Goal: Information Seeking & Learning: Learn about a topic

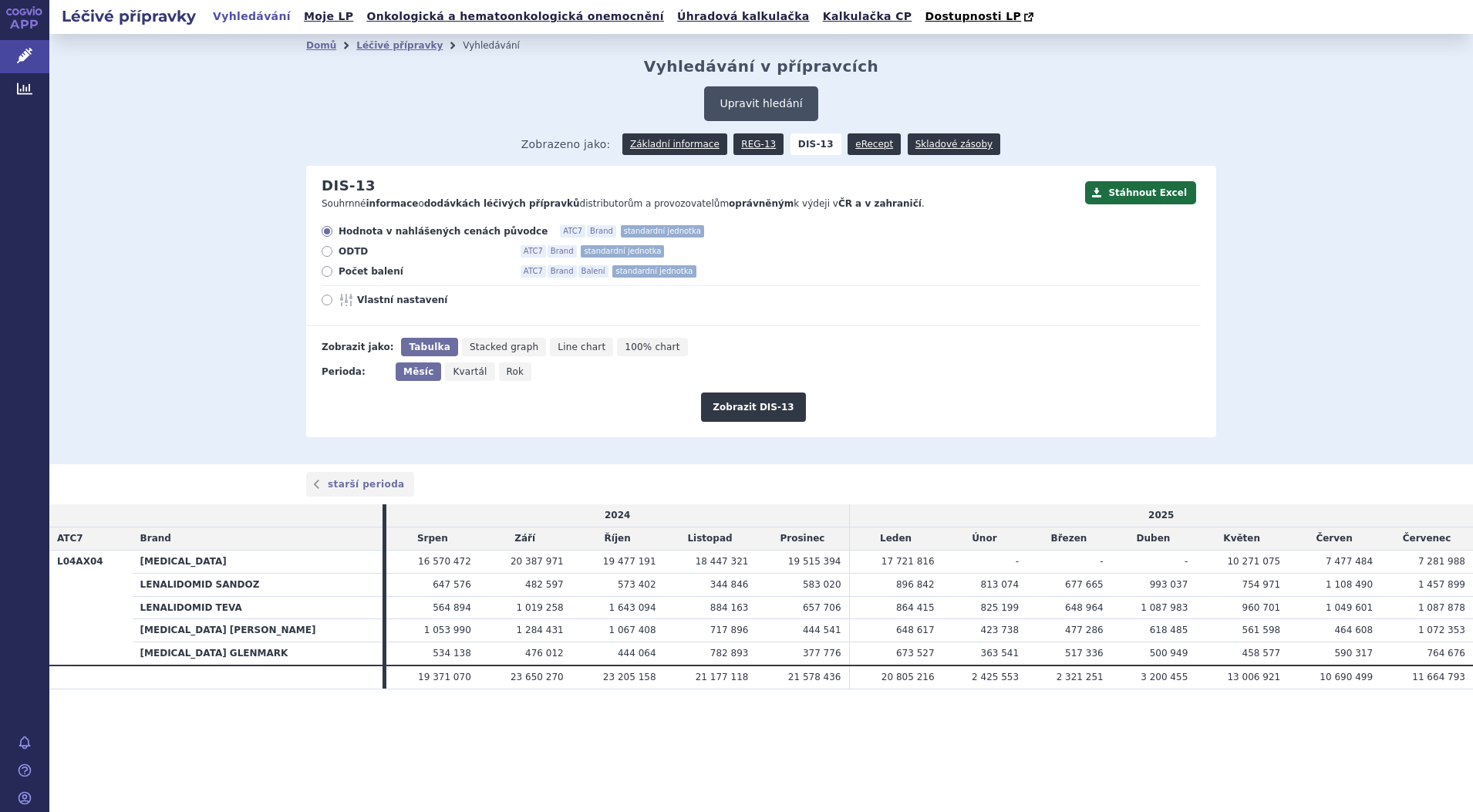
click at [781, 103] on button "Upravit hledání" at bounding box center [761, 104] width 113 height 35
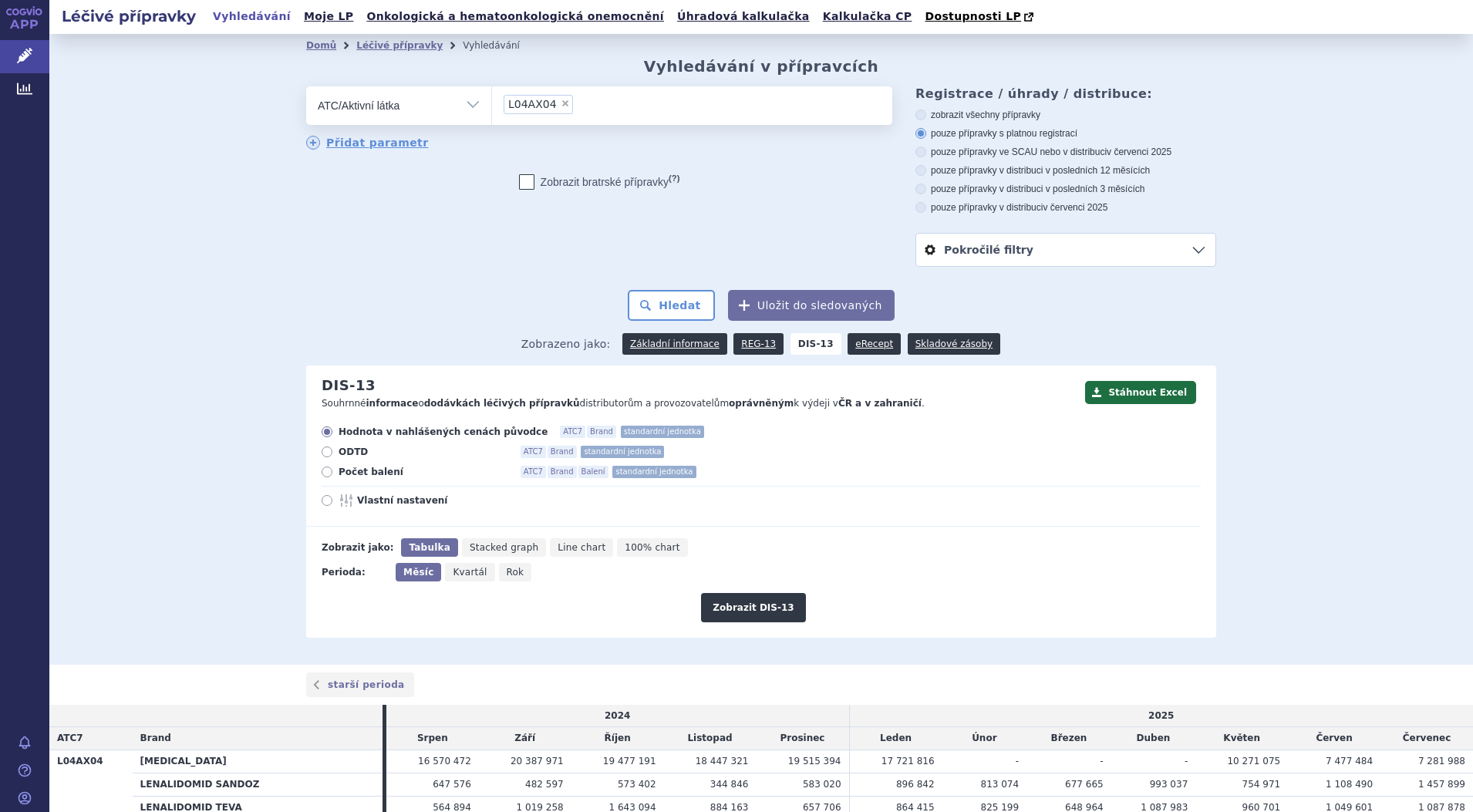
click at [561, 105] on span "×" at bounding box center [566, 104] width 10 height 10
click at [493, 105] on select "L04AX04" at bounding box center [492, 105] width 1 height 38
select select
type input "denosumab"
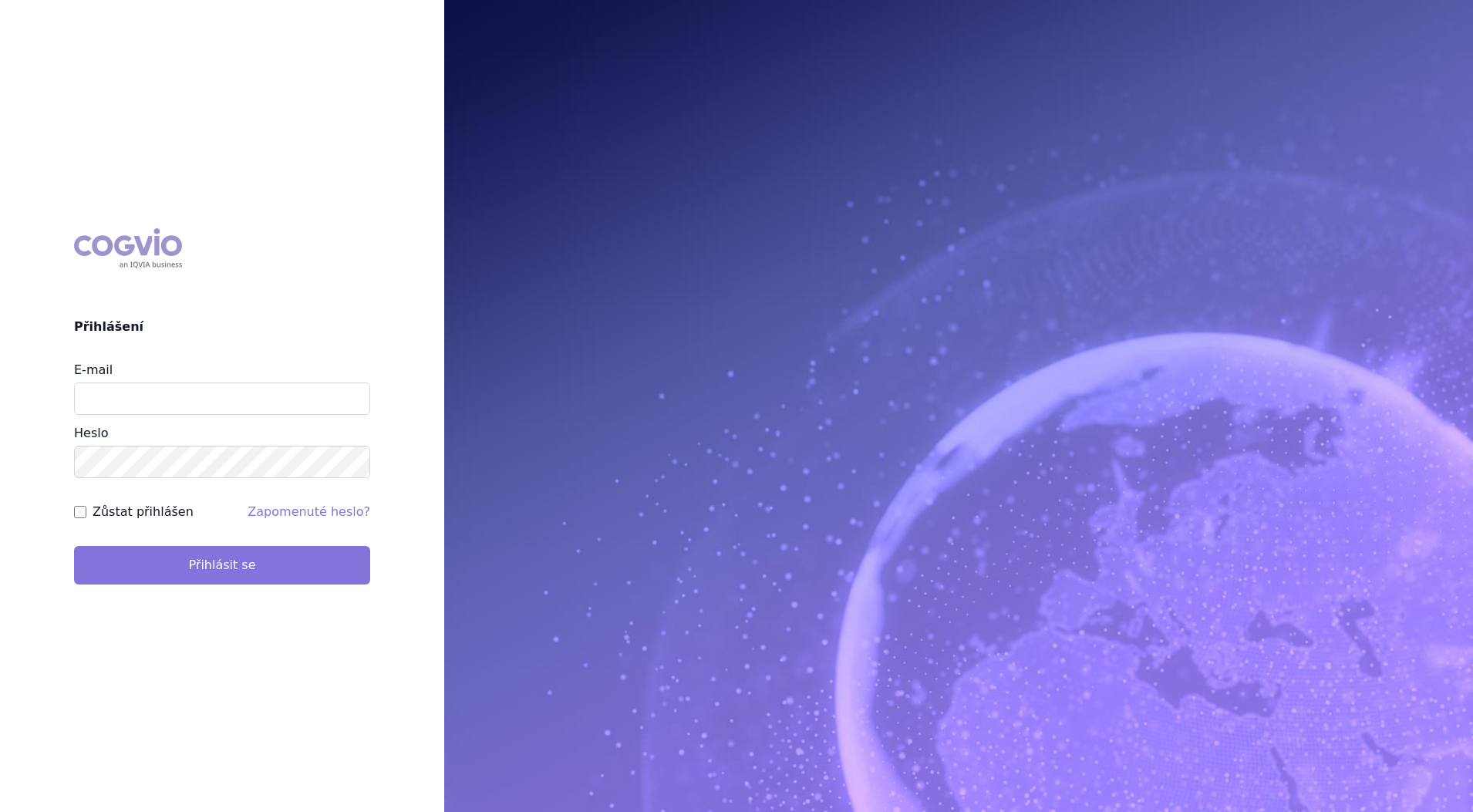
type input "petr_foglar@accord-healthcare.com"
click at [235, 563] on button "Přihlásit se" at bounding box center [222, 565] width 296 height 38
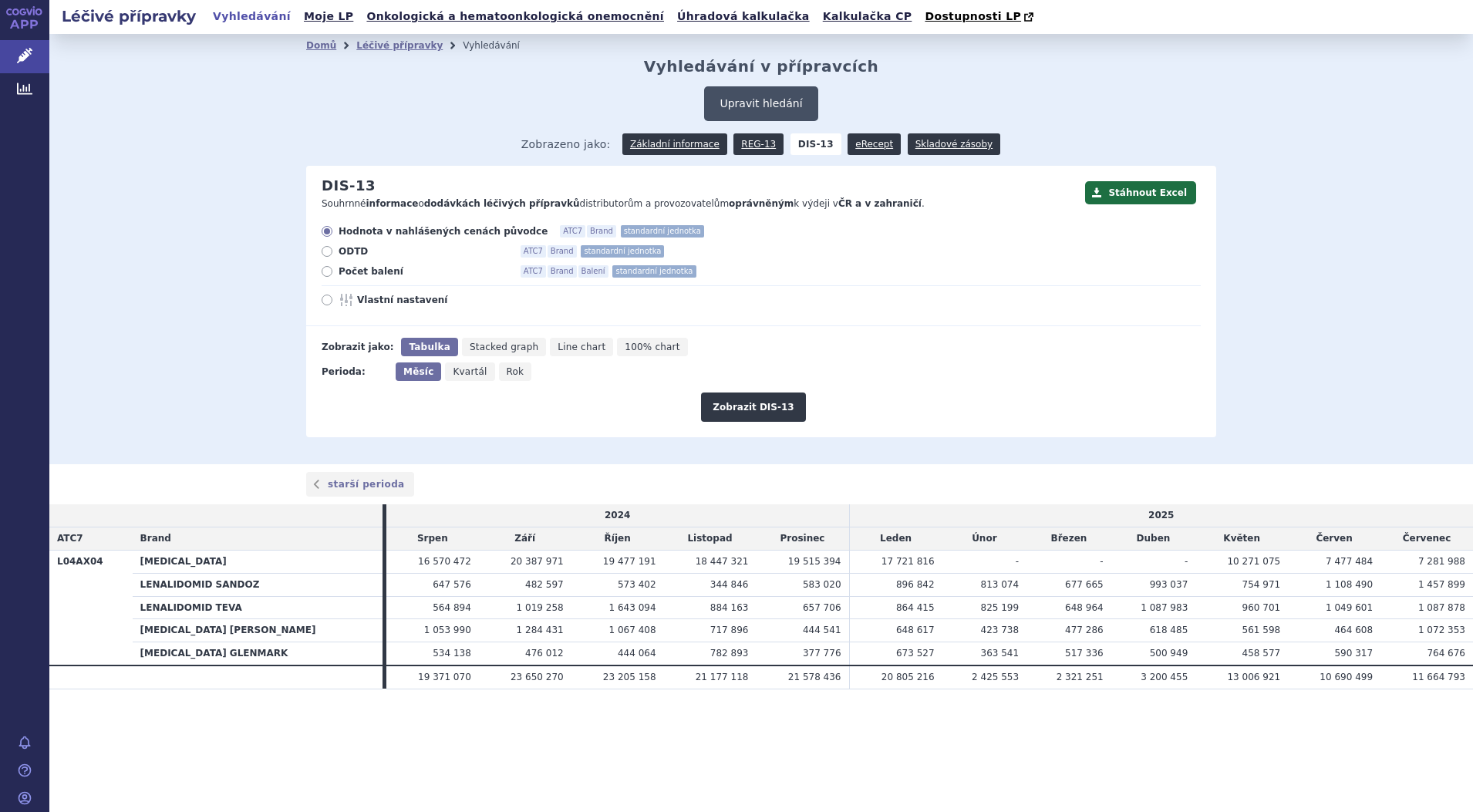
click at [775, 102] on button "Upravit hledání" at bounding box center [761, 104] width 113 height 35
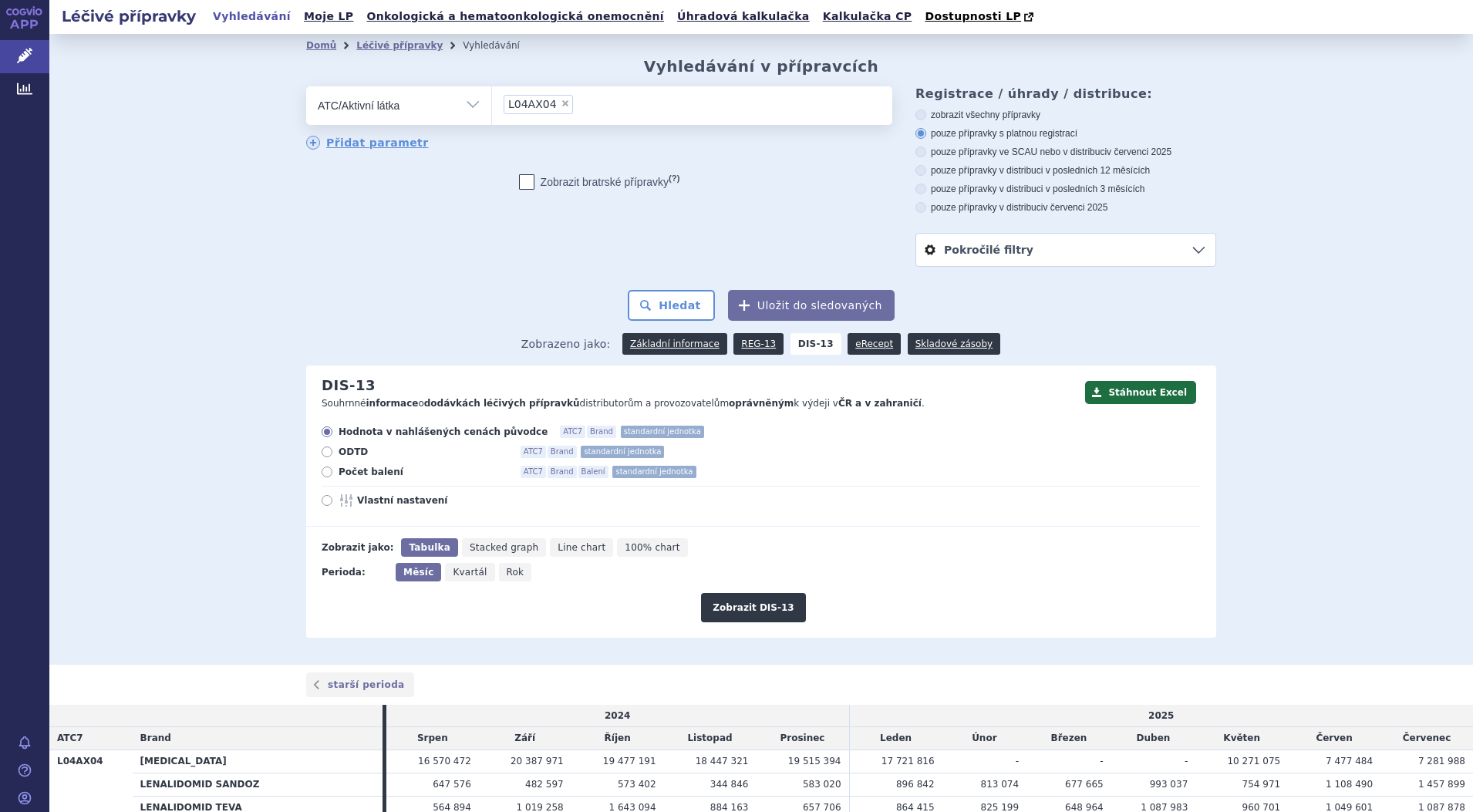
click at [561, 104] on span "×" at bounding box center [566, 104] width 10 height 10
click at [493, 104] on select "L04AX04" at bounding box center [492, 105] width 1 height 38
select select
click at [550, 104] on ul at bounding box center [692, 103] width 400 height 33
click at [493, 104] on select at bounding box center [492, 105] width 1 height 38
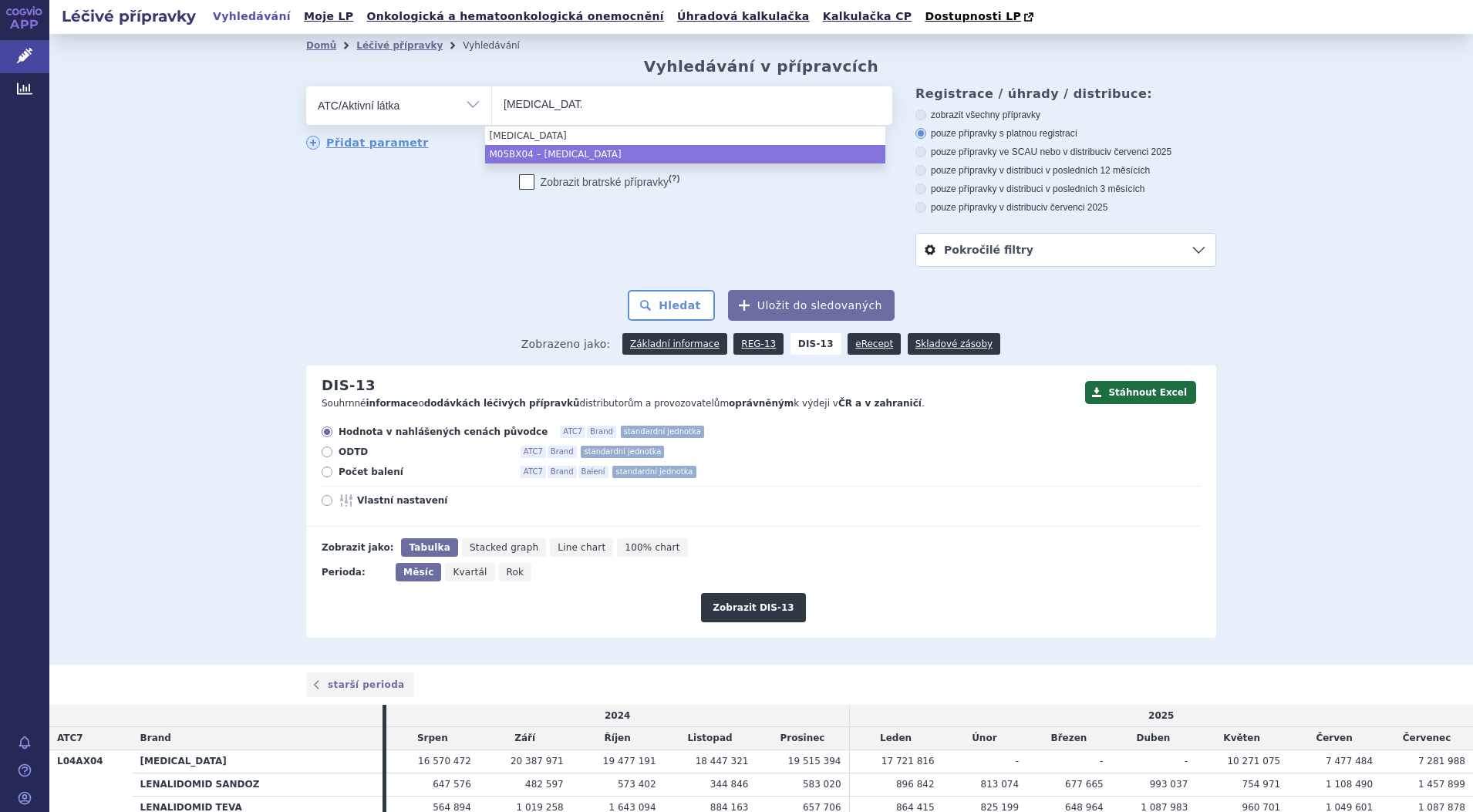
type input "denosumab"
select select "M05BX04"
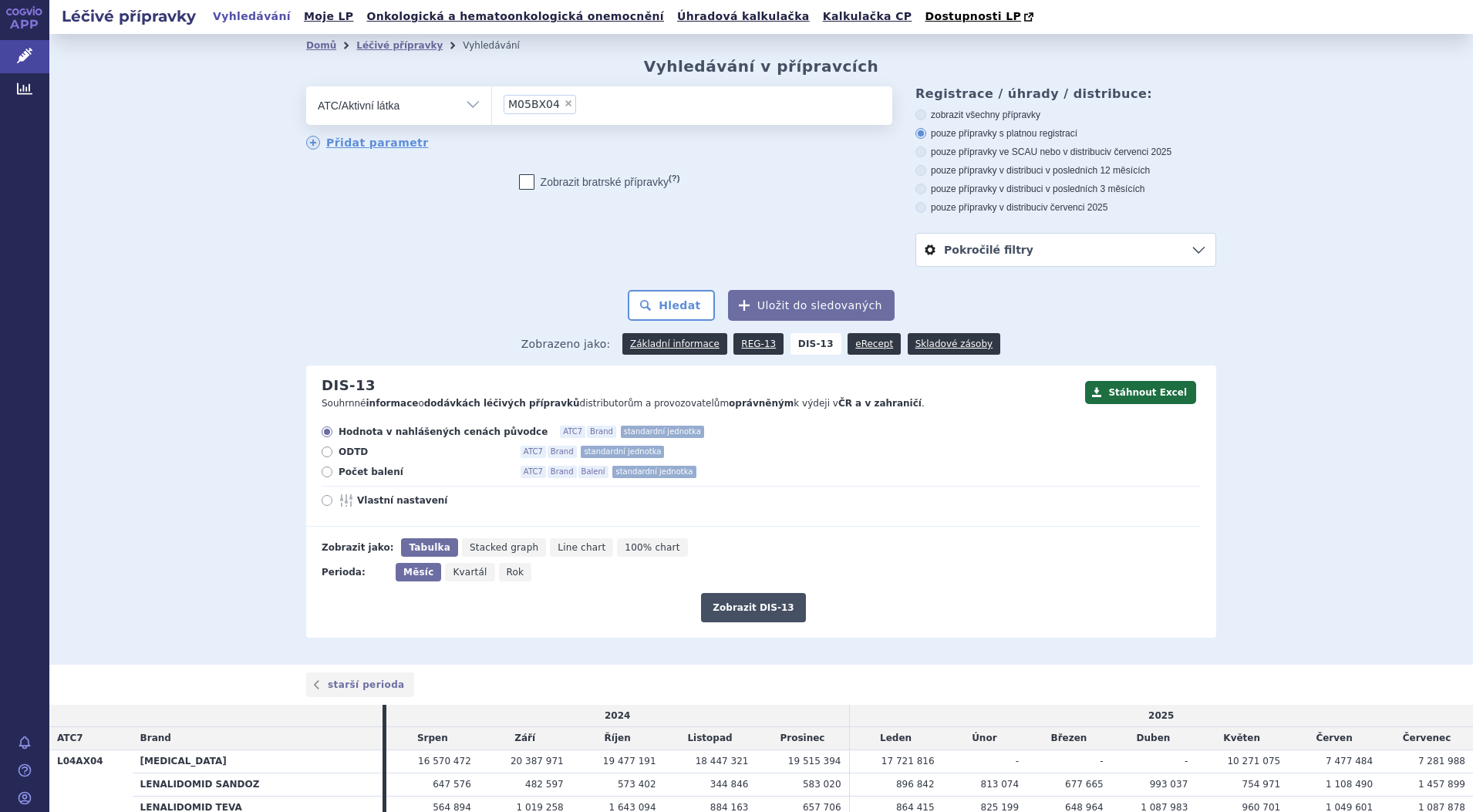
click at [764, 606] on button "Zobrazit DIS-13" at bounding box center [753, 608] width 104 height 30
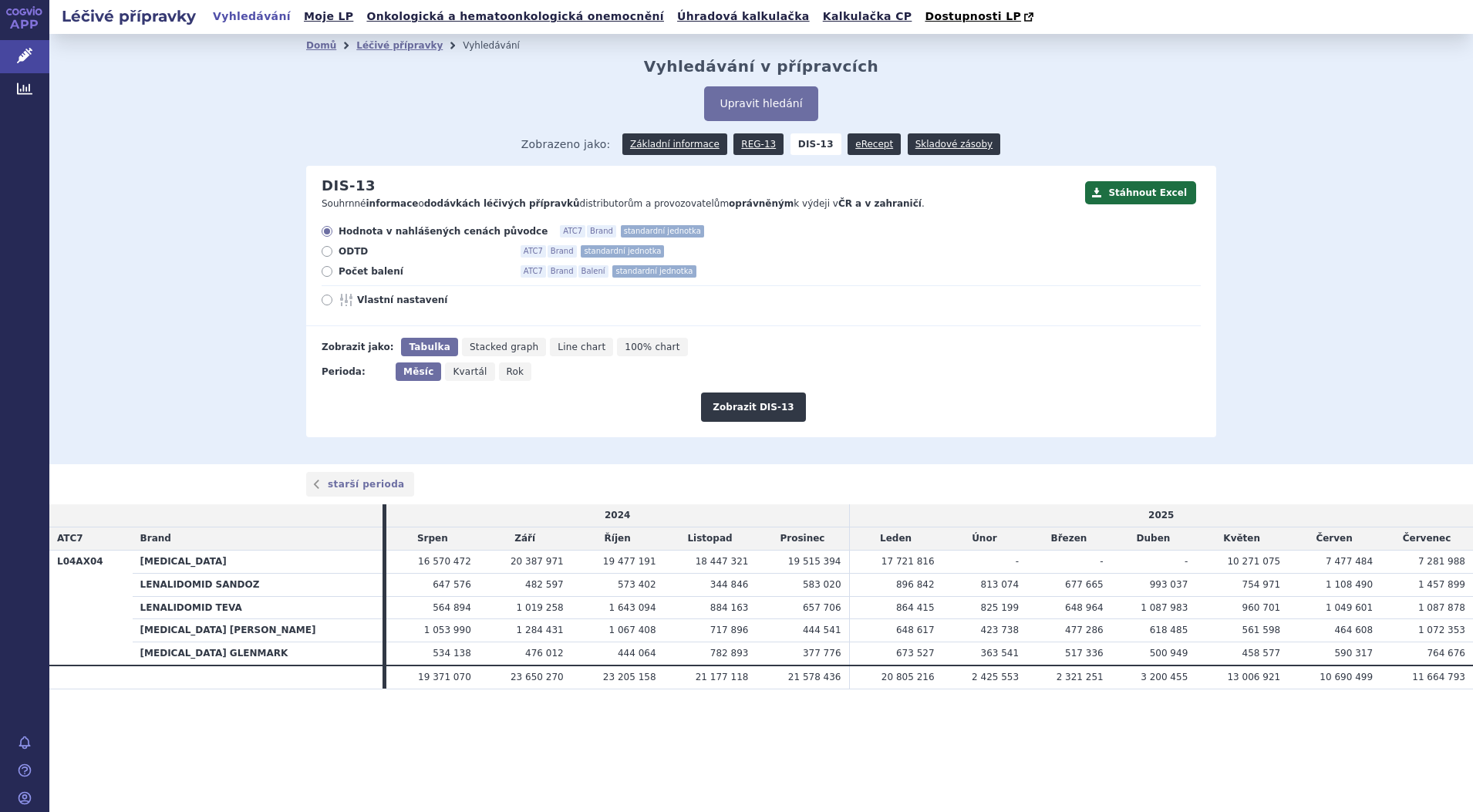
click at [509, 372] on span "Rok" at bounding box center [516, 371] width 17 height 11
click at [509, 372] on input "Rok" at bounding box center [504, 368] width 10 height 10
radio input "true"
click at [784, 412] on button "Zobrazit DIS-13" at bounding box center [753, 407] width 104 height 30
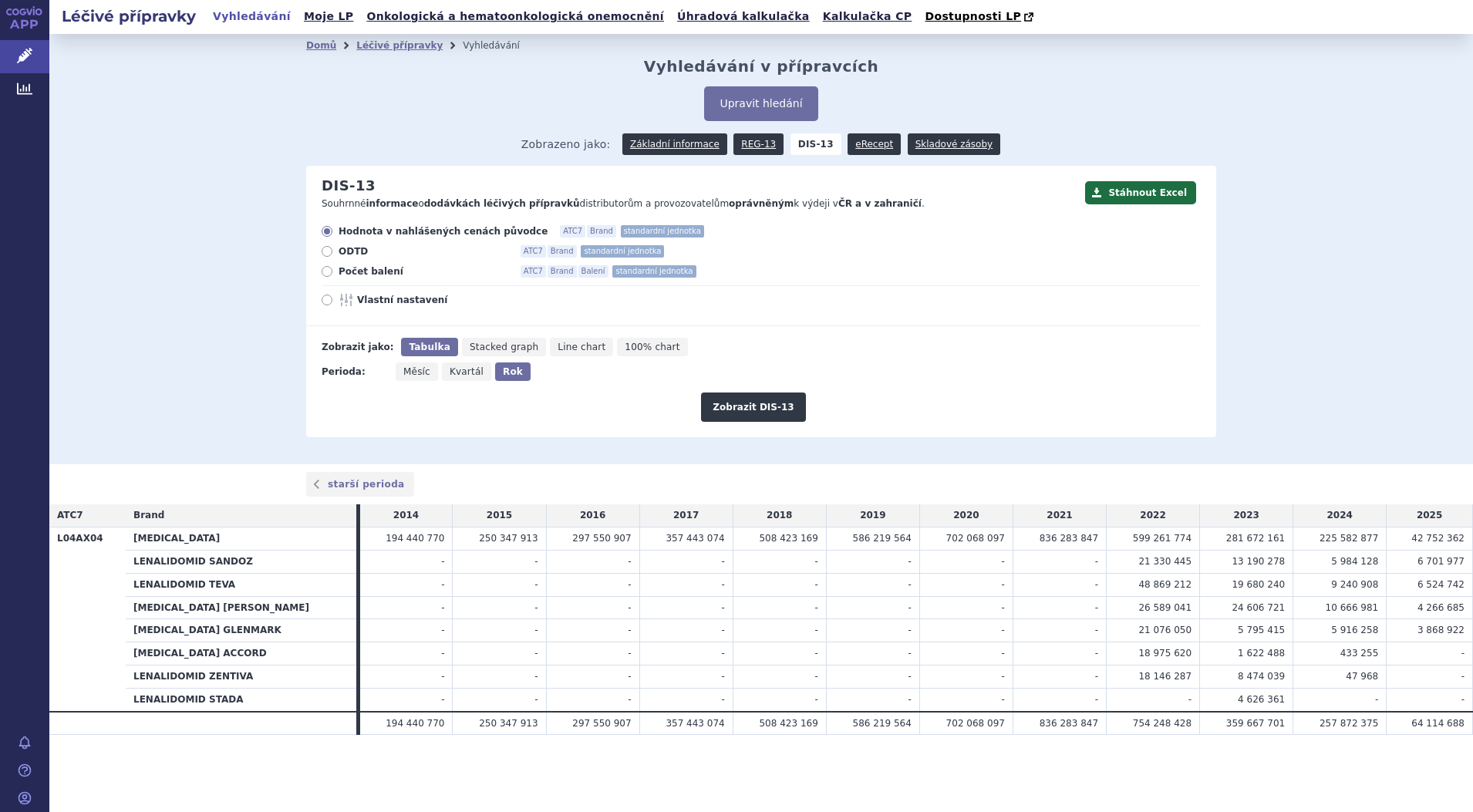
click at [326, 273] on icon at bounding box center [326, 271] width 11 height 11
click at [326, 273] on input "Počet balení ATC7 Brand Balení standardní jednotka" at bounding box center [328, 274] width 10 height 10
radio input "true"
click at [775, 406] on button "Zobrazit DIS-13" at bounding box center [753, 407] width 104 height 30
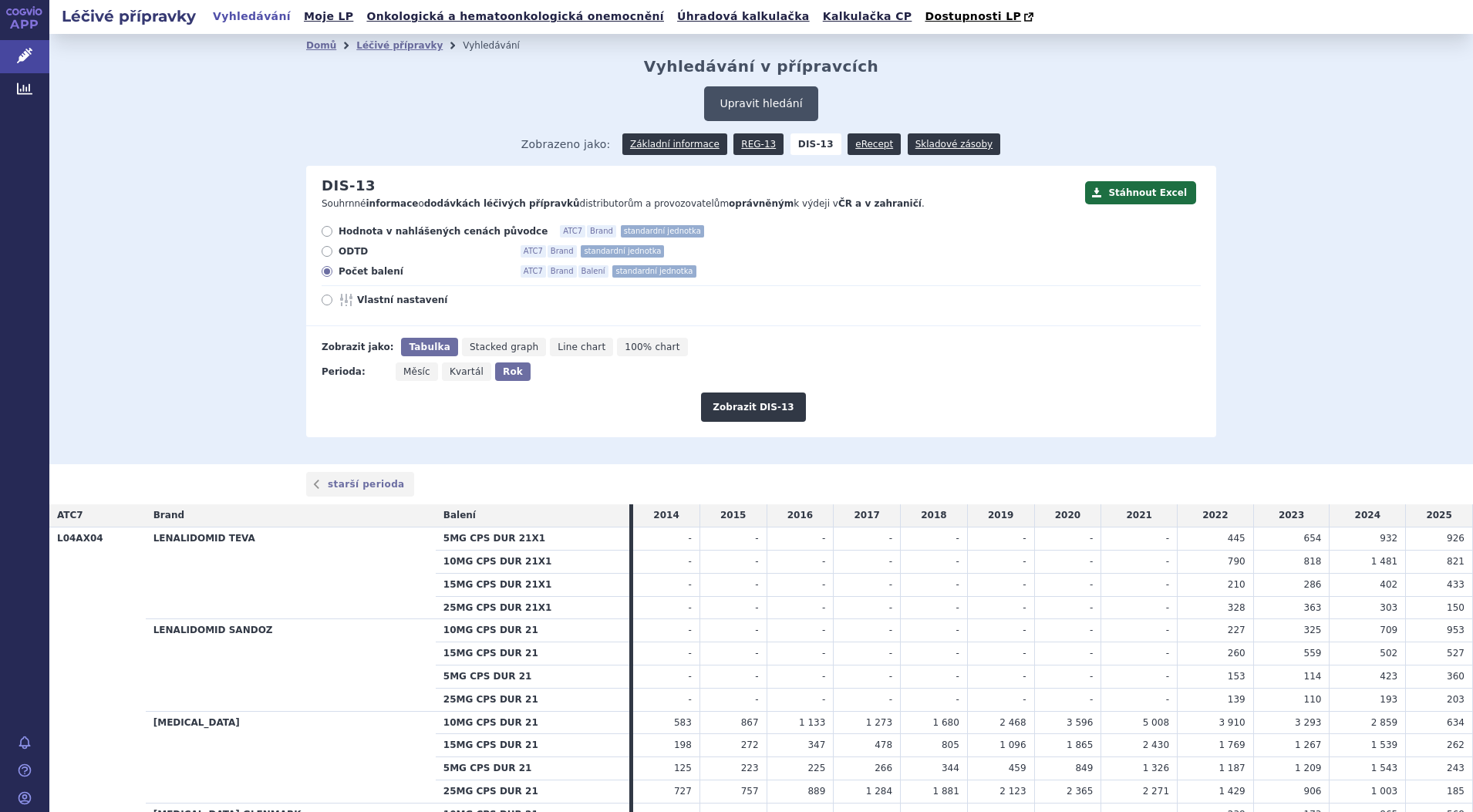
click at [783, 107] on button "Upravit hledání" at bounding box center [761, 104] width 113 height 35
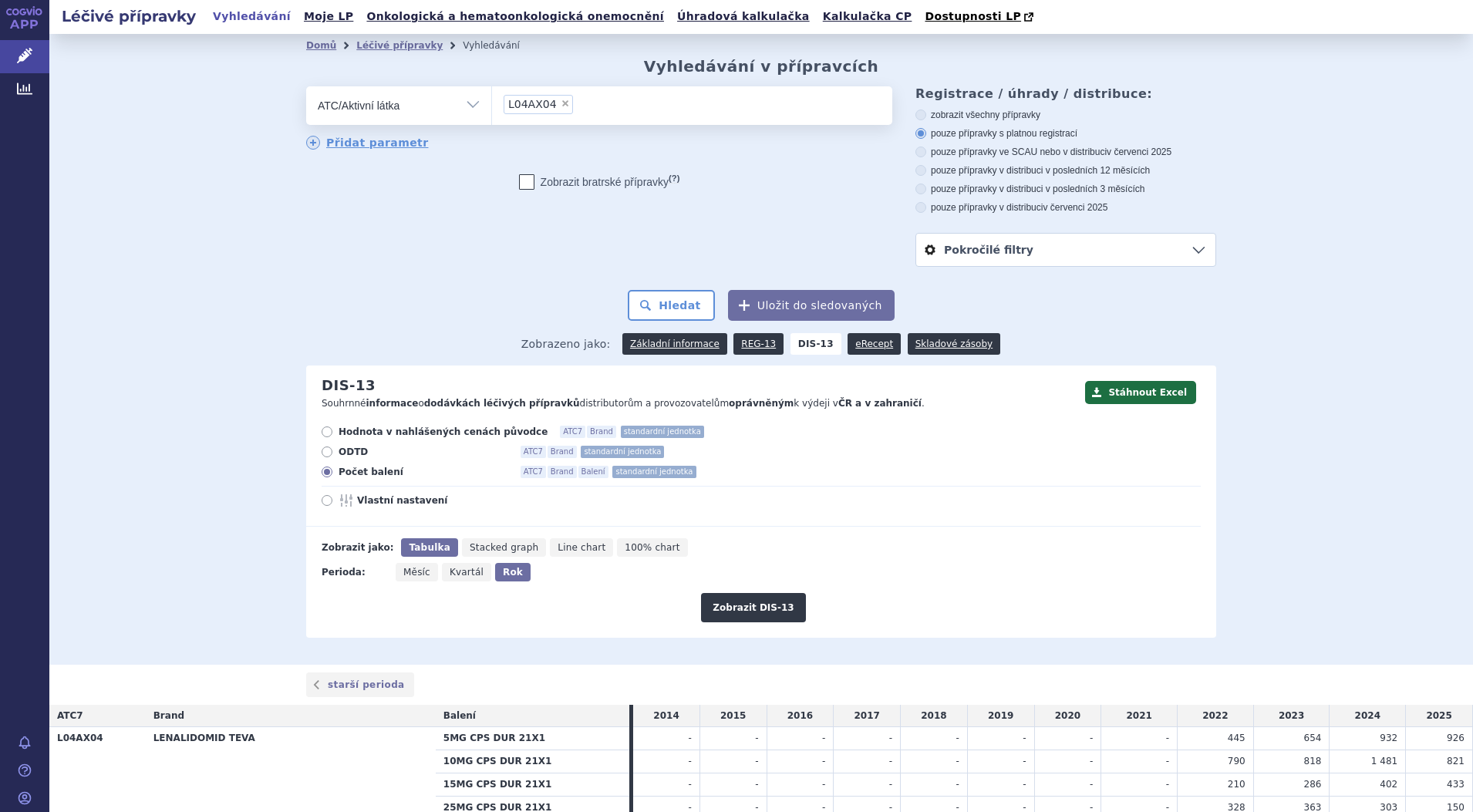
click at [561, 107] on span "×" at bounding box center [566, 104] width 10 height 10
click at [493, 107] on select "L04AX04" at bounding box center [492, 105] width 1 height 38
select select
click at [554, 107] on ul at bounding box center [692, 103] width 400 height 33
click at [493, 107] on select at bounding box center [492, 105] width 1 height 38
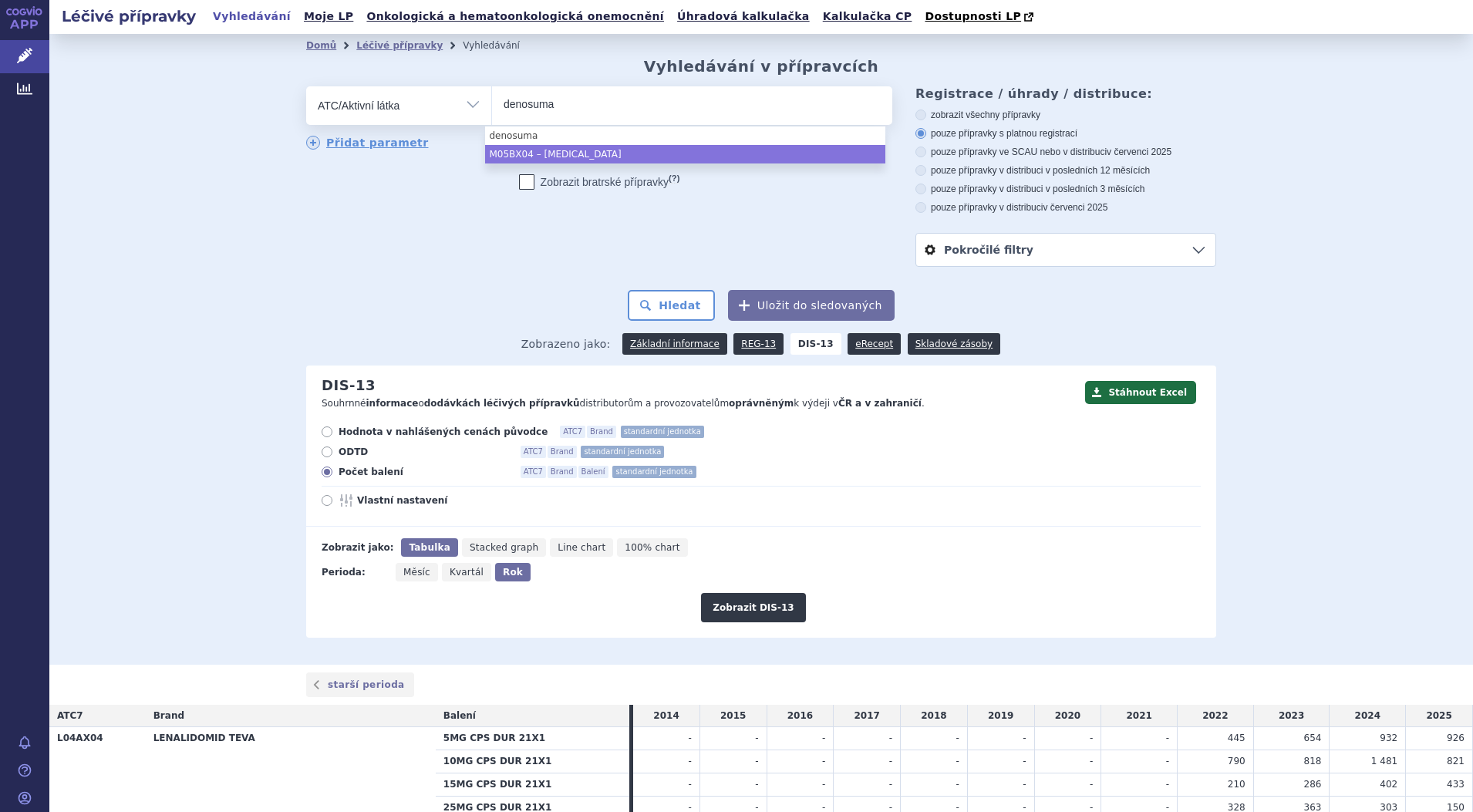
type input "denosuma"
select select "M05BX04"
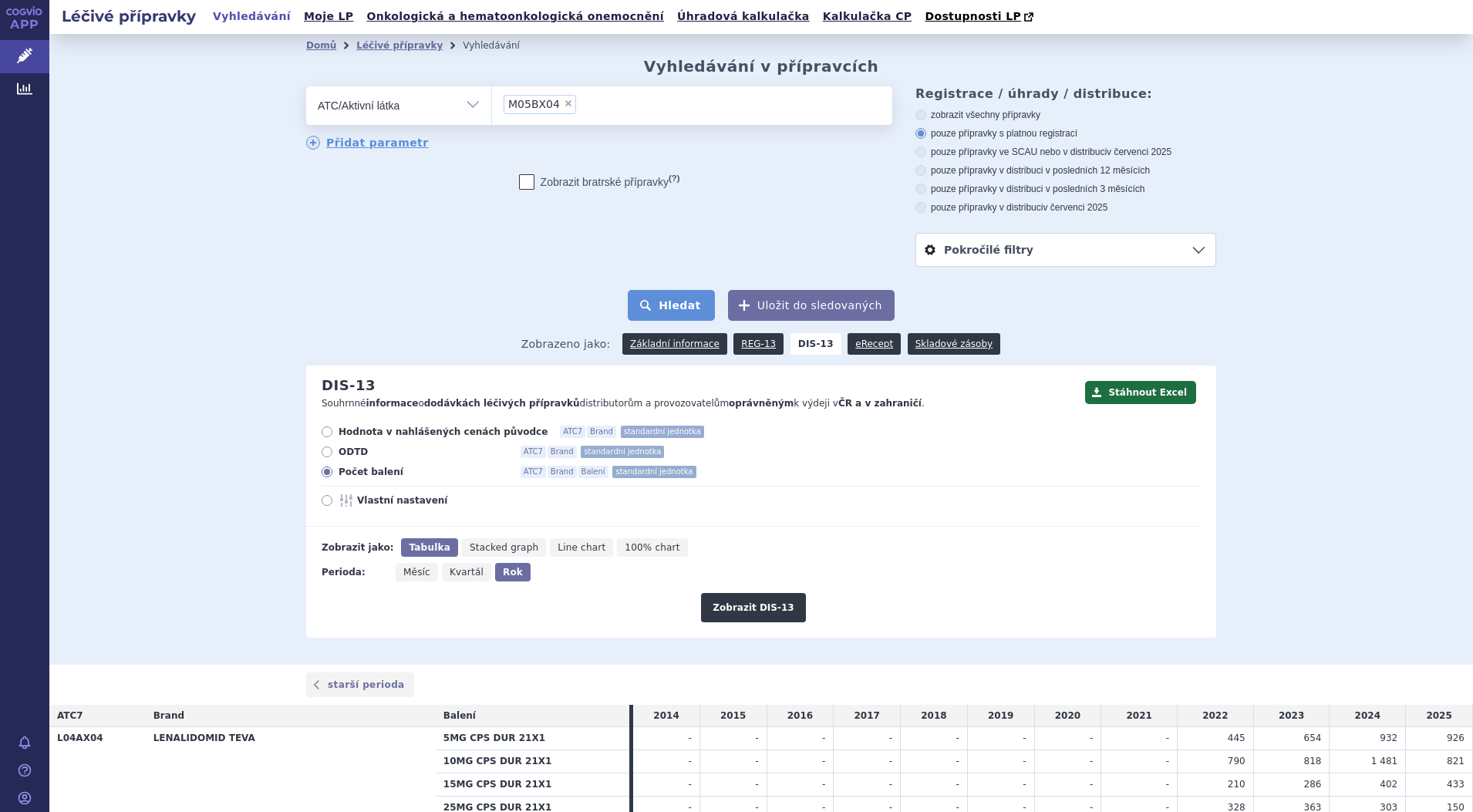
click at [657, 301] on button "Hledat" at bounding box center [671, 305] width 87 height 31
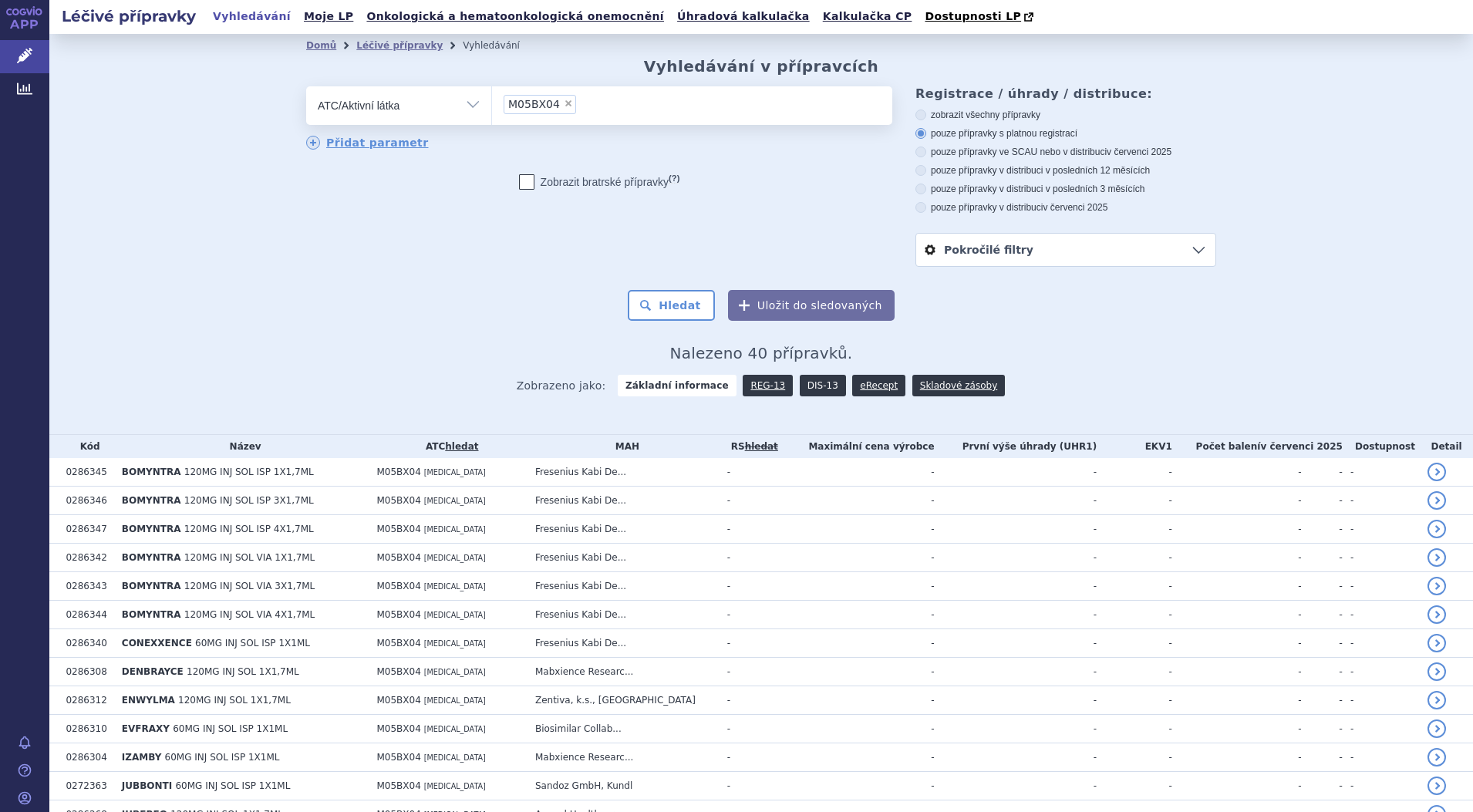
click at [810, 386] on link "DIS-13" at bounding box center [823, 385] width 46 height 21
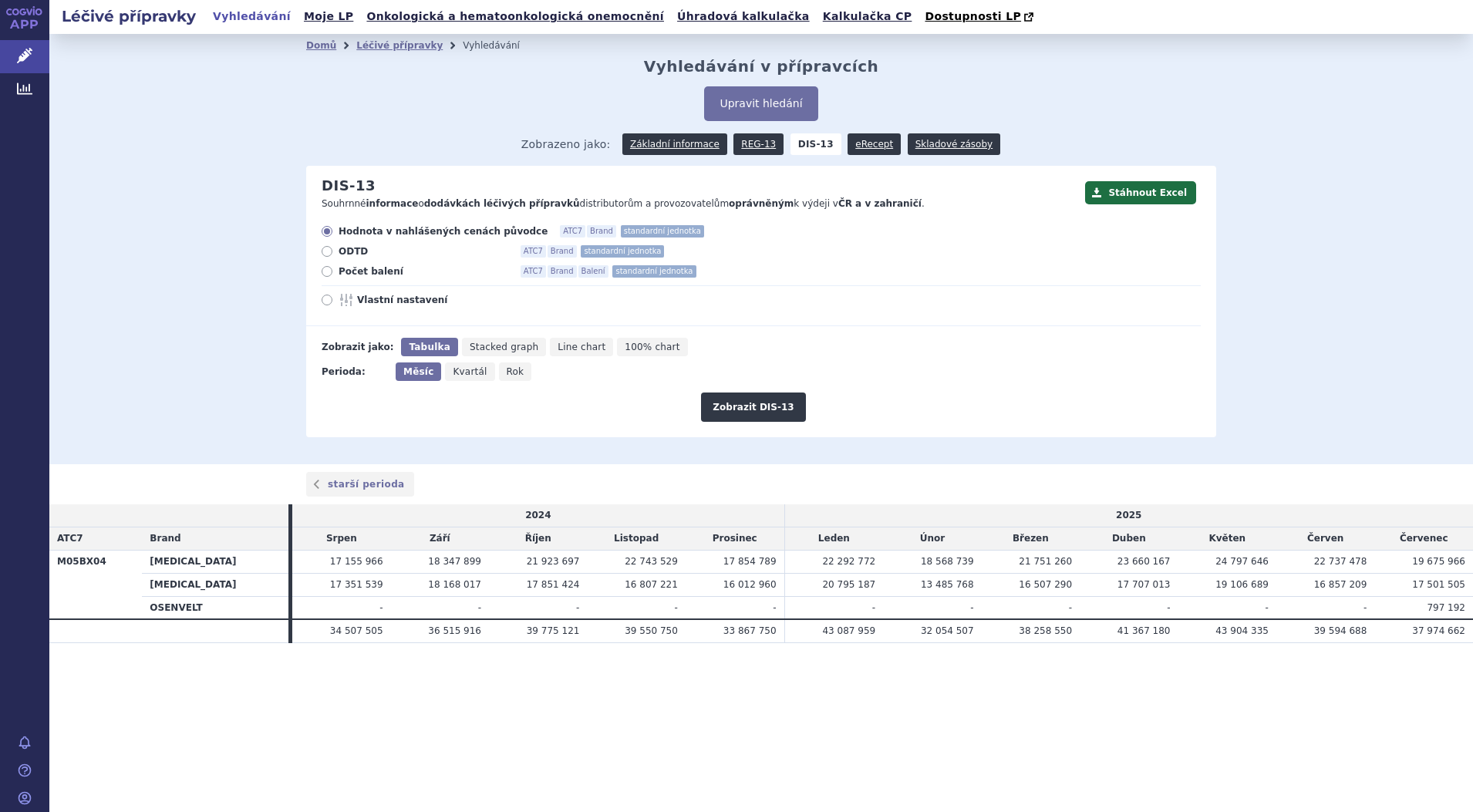
click at [511, 371] on span "Rok" at bounding box center [516, 371] width 17 height 11
click at [509, 371] on input "Rok" at bounding box center [504, 368] width 10 height 10
radio input "true"
click at [327, 270] on icon at bounding box center [326, 271] width 11 height 11
click at [327, 270] on input "Počet balení ATC7 Brand Balení standardní jednotka" at bounding box center [328, 274] width 10 height 10
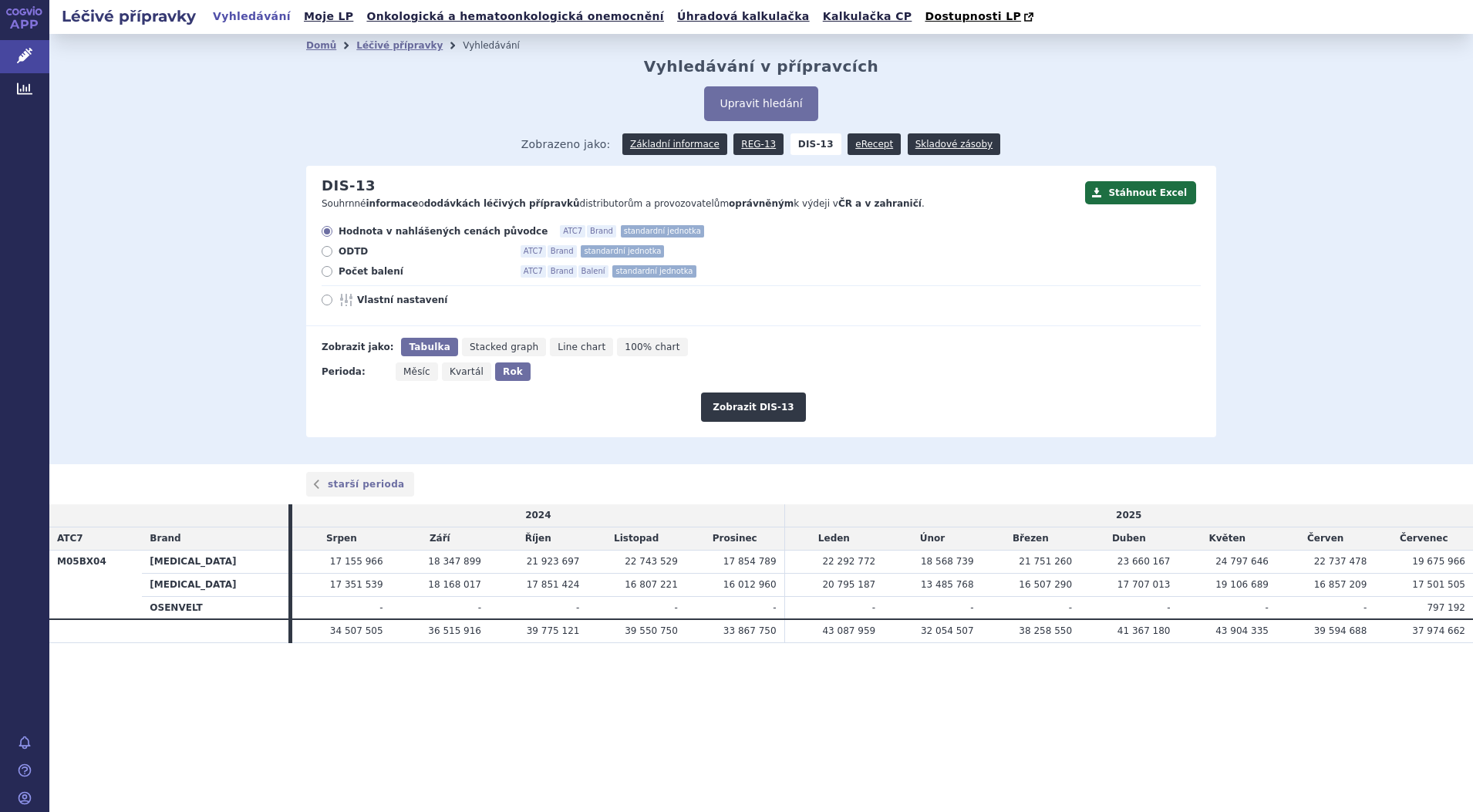
radio input "true"
click at [772, 406] on button "Zobrazit DIS-13" at bounding box center [753, 407] width 104 height 30
